Goal: Navigation & Orientation: Go to known website

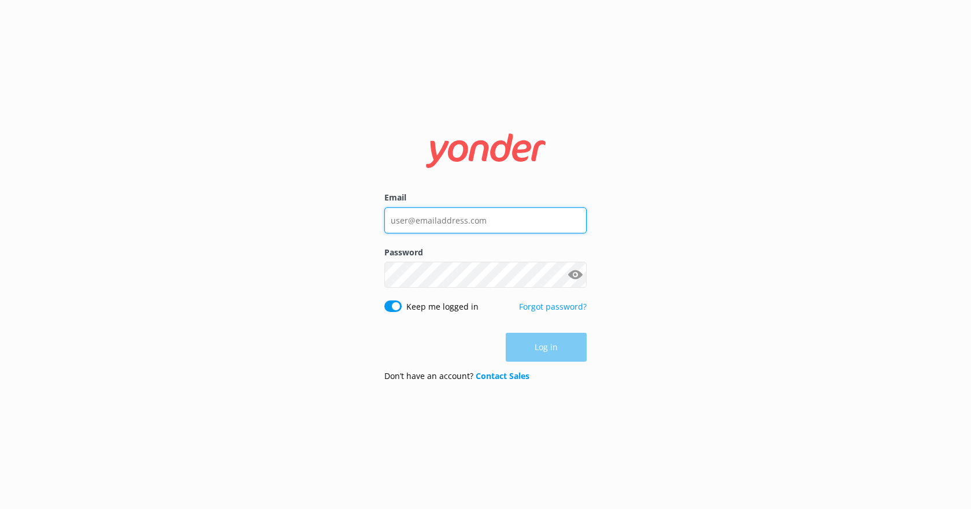
type input "[EMAIL_ADDRESS][DOMAIN_NAME]"
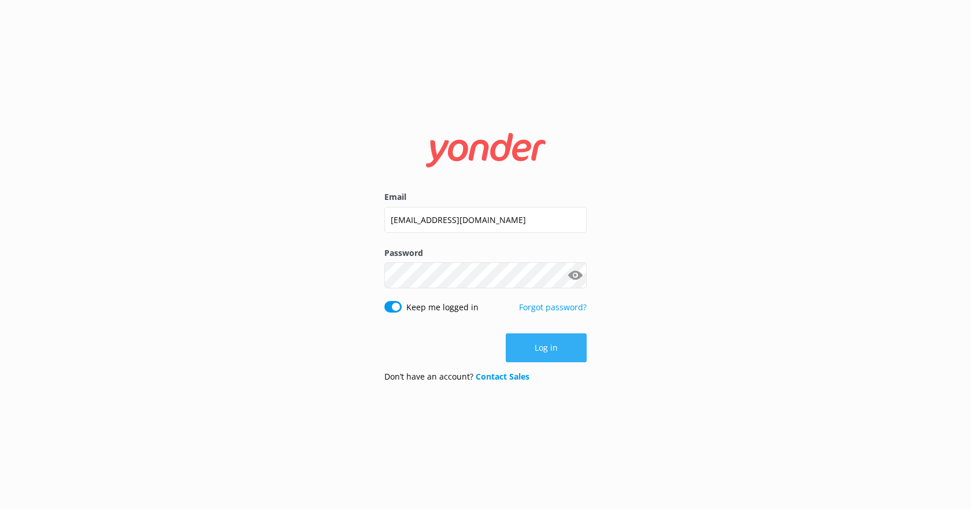
click at [573, 341] on button "Log in" at bounding box center [546, 348] width 81 height 29
